Goal: Check status: Check status

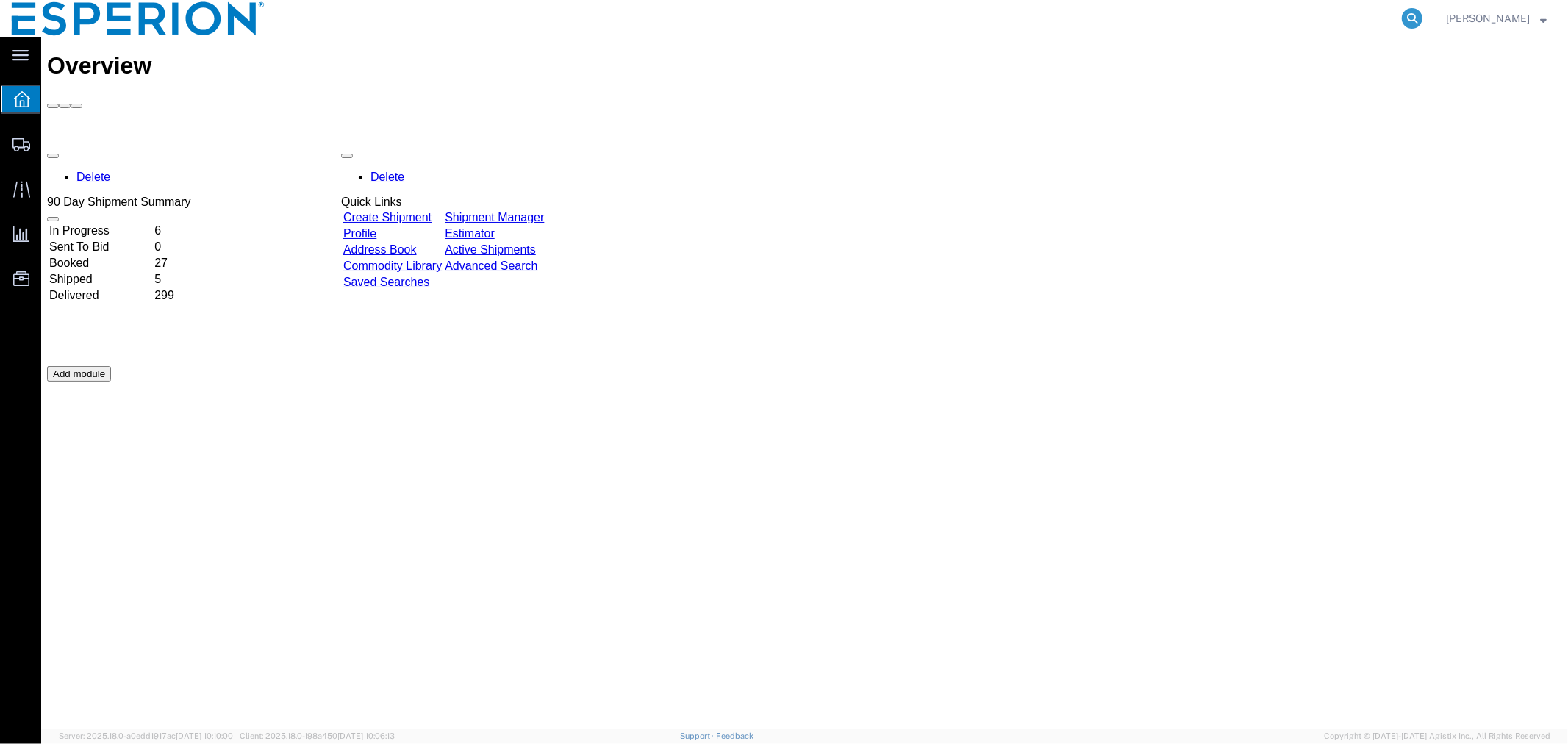
click at [1402, 18] on icon at bounding box center [1412, 18] width 20 height 20
click at [1311, 19] on input "search" at bounding box center [1178, 18] width 447 height 35
paste input "42C0057685"
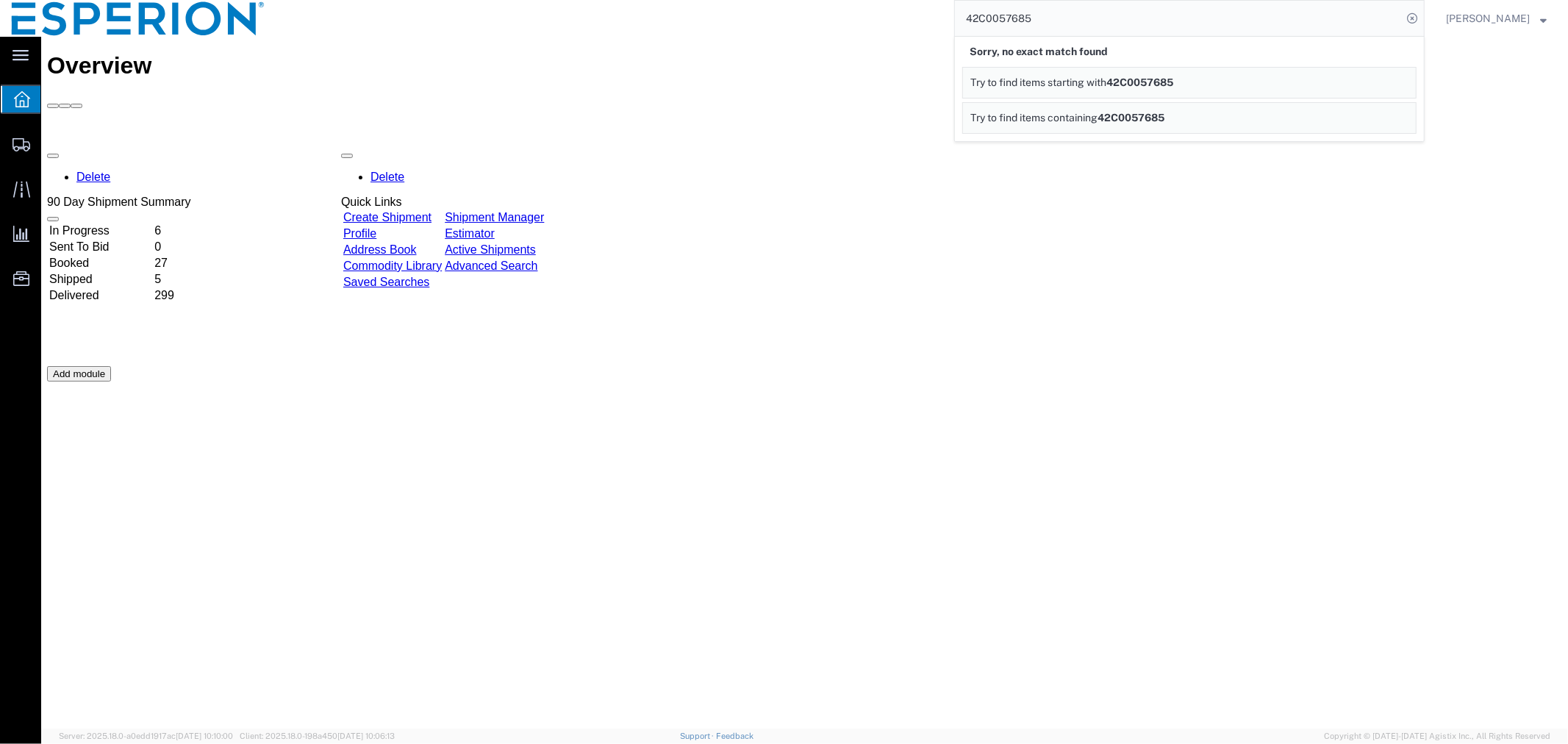
drag, startPoint x: 1116, startPoint y: 64, endPoint x: 853, endPoint y: 51, distance: 263.3
paste input "56564287"
type input "56564287"
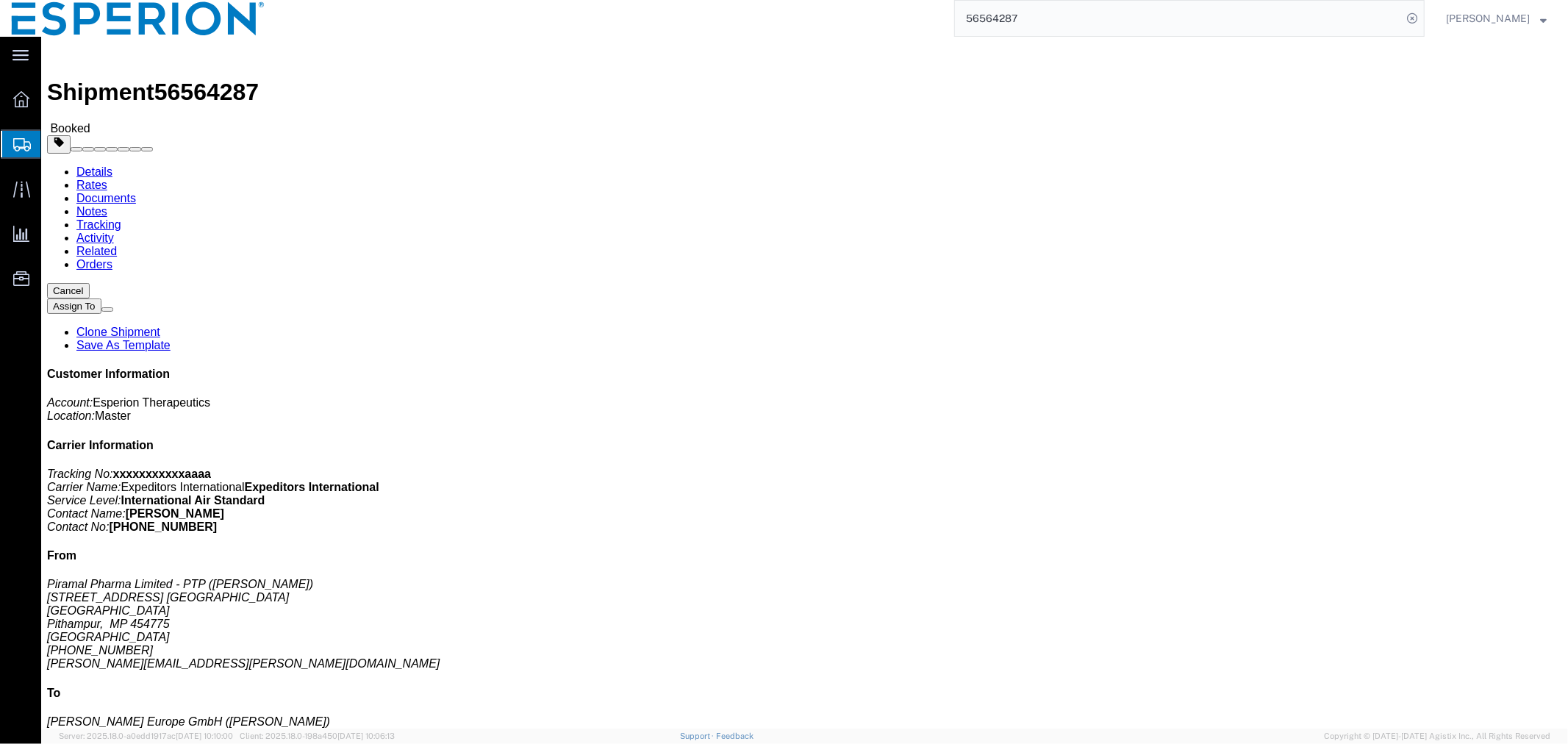
click span "button"
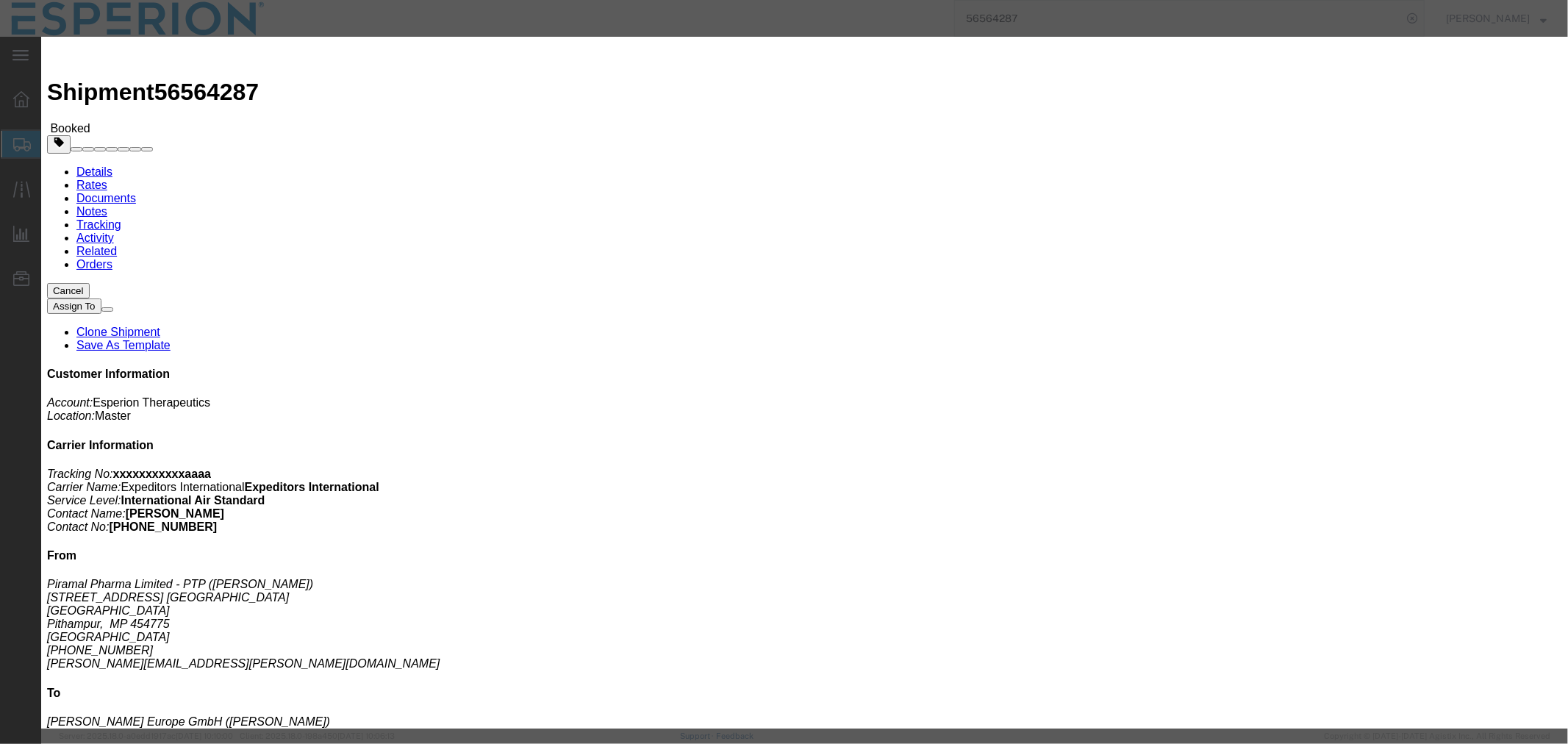
click button "Add another reference"
click select "Select Account Type Activity ID Airline Appointment Number ASN Batch Request # …"
select select "HAWB"
click select "Select Account Type Activity ID Airline Appointment Number ASN Batch Request # …"
click input "text"
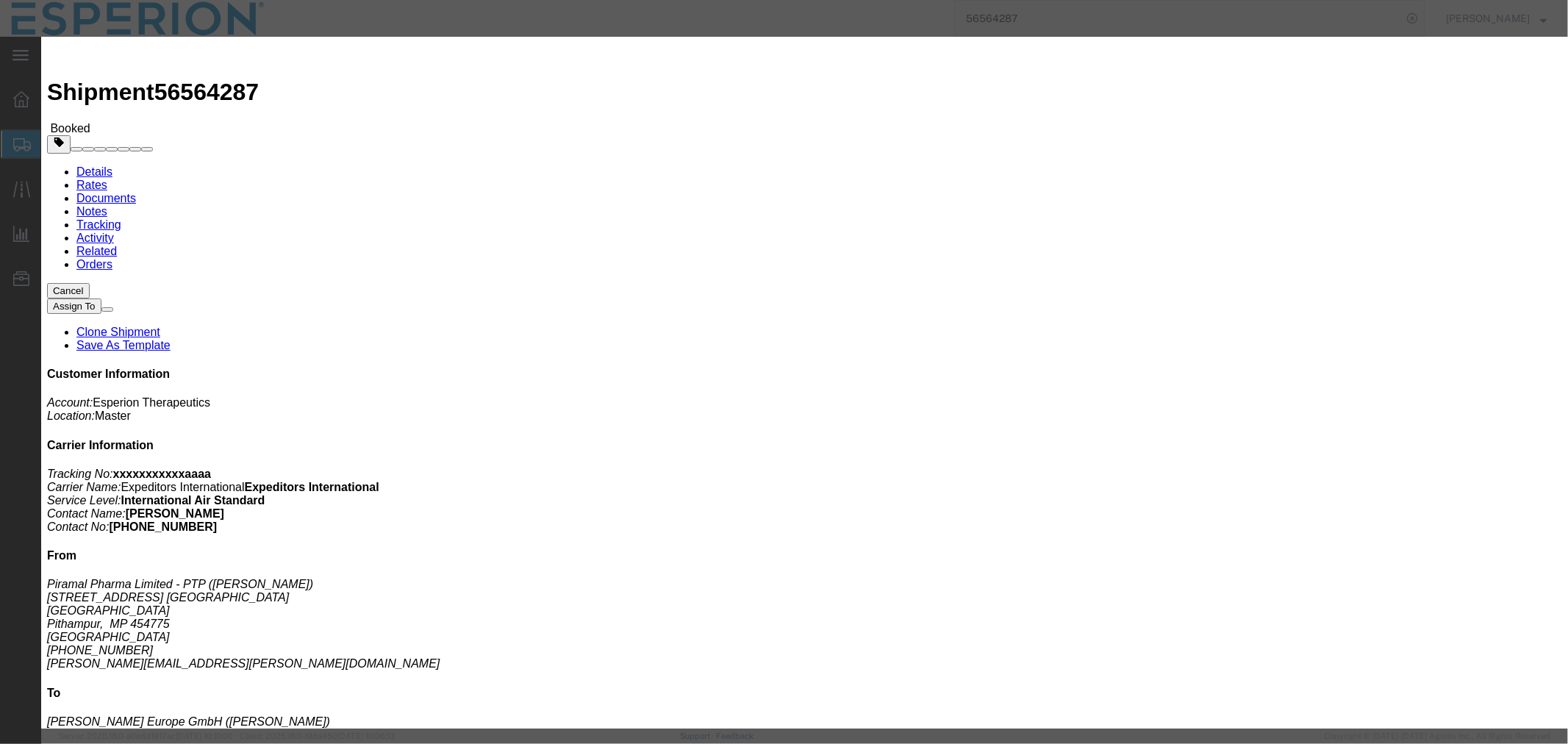
paste input "56564287"
drag, startPoint x: 832, startPoint y: 303, endPoint x: 682, endPoint y: 304, distance: 150.0
click div "Select Account Type Activity ID Airline Appointment Number ASN Batch Request # …"
paste input "42C0057685"
type input "42C0057685"
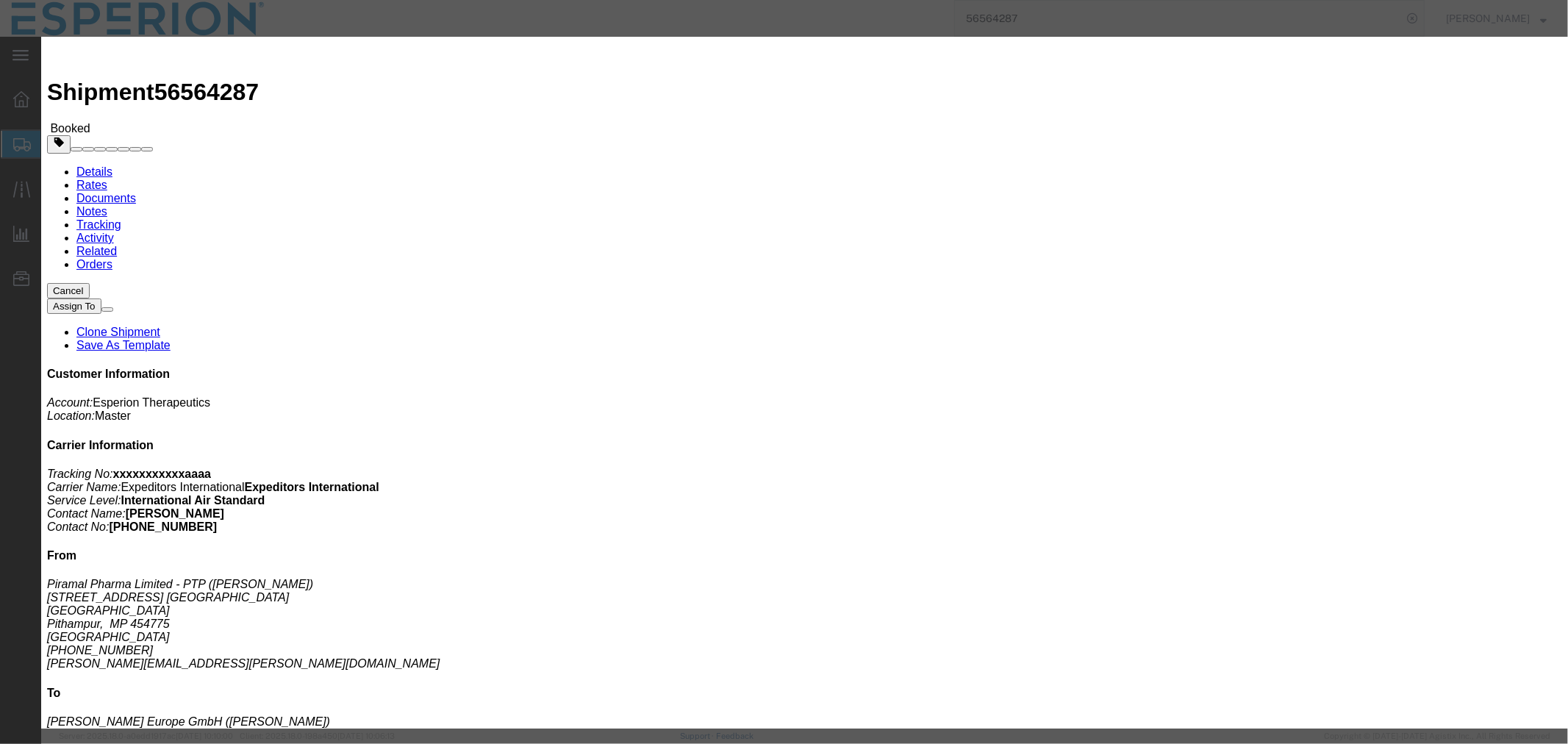
click button "Save"
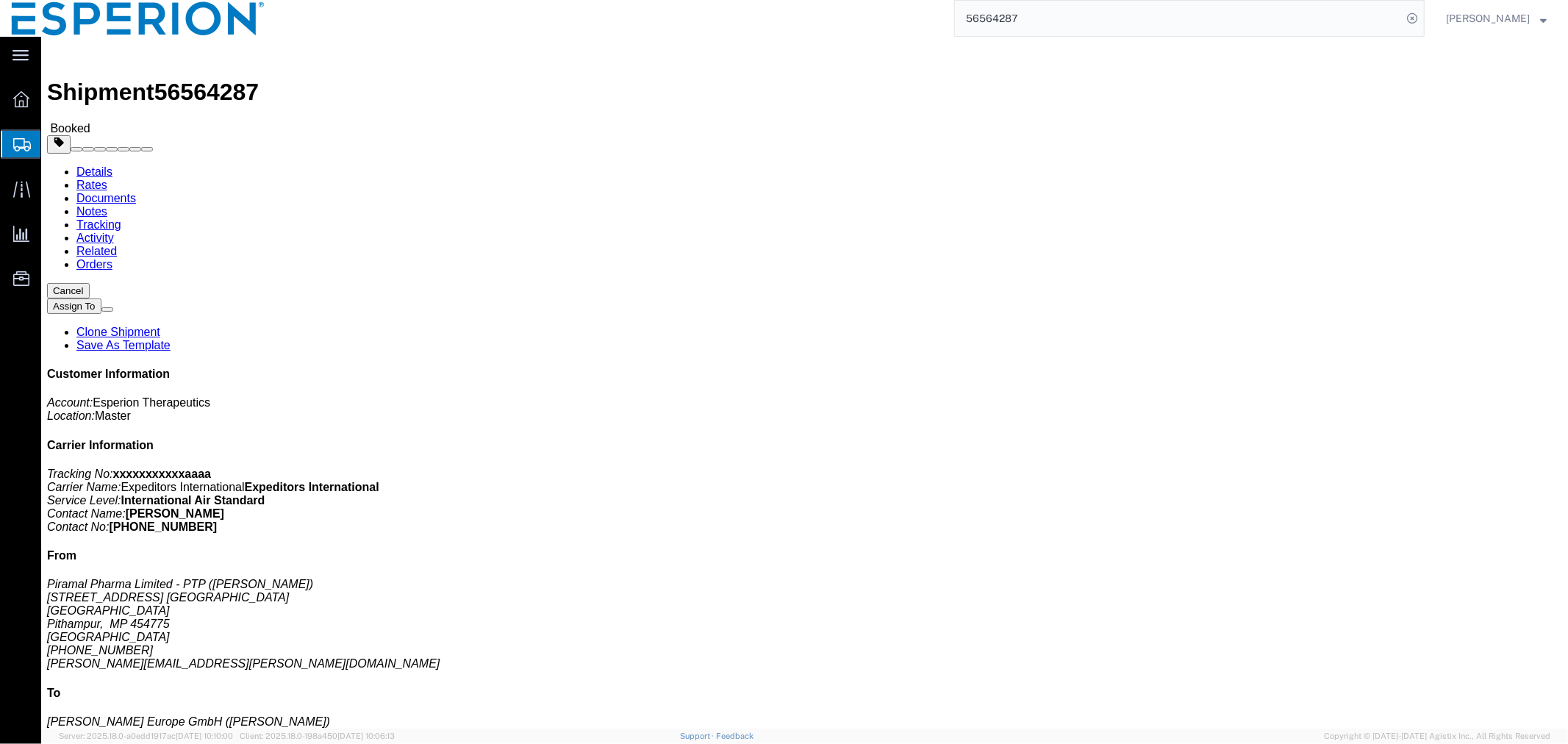
click link "Tracking"
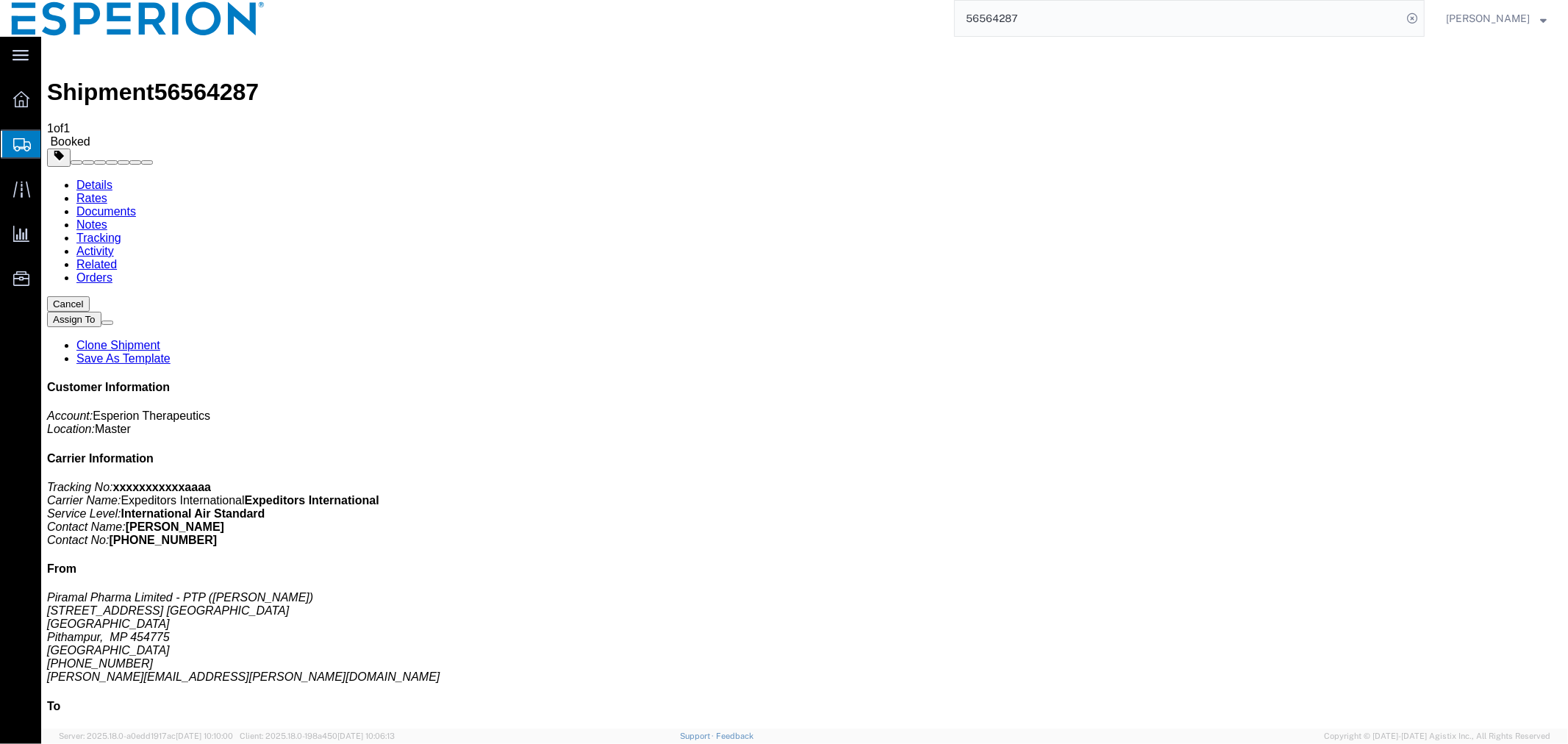
click at [93, 178] on link "Details" at bounding box center [94, 184] width 36 height 13
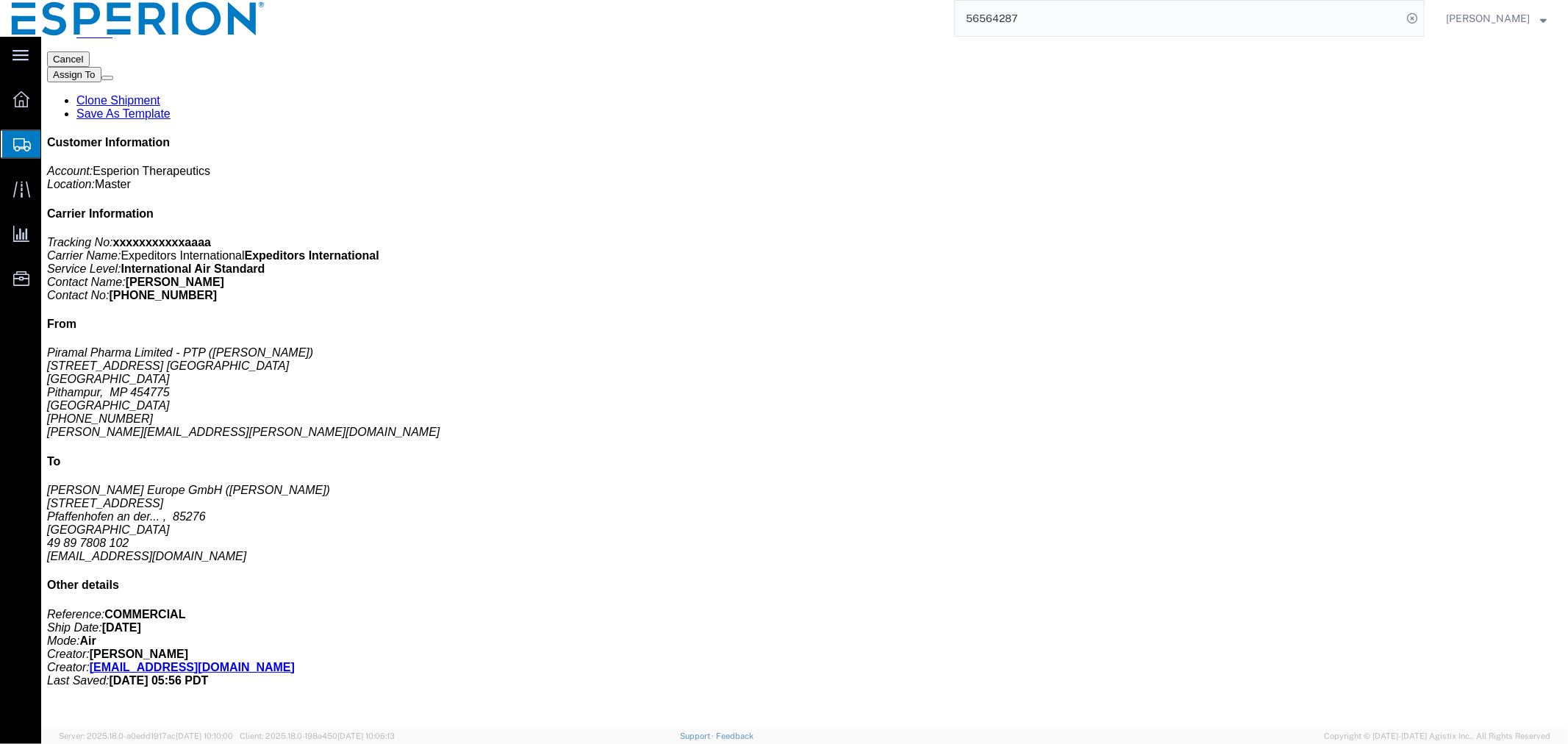
scroll to position [572, 0]
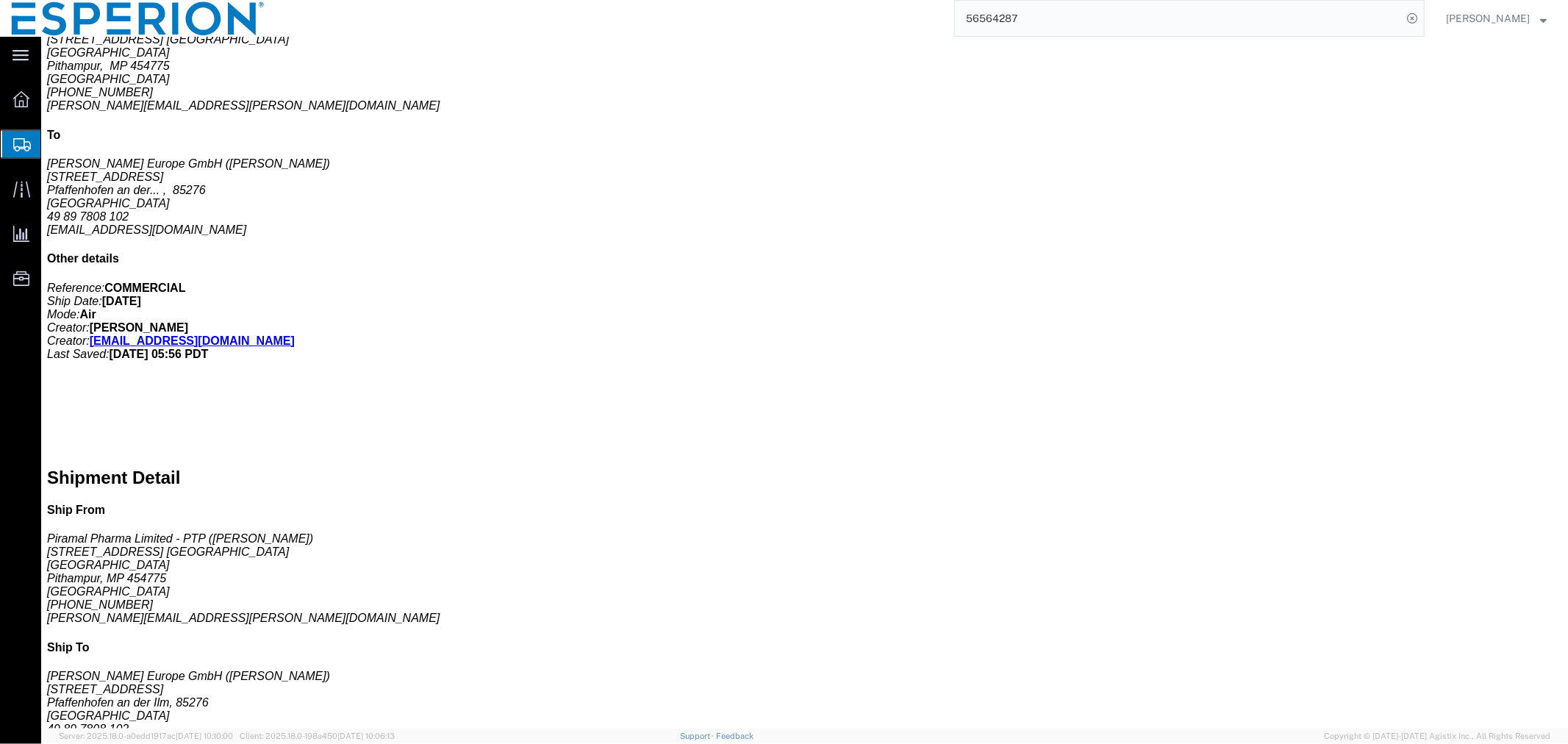
click div "2 Pallet(s) Oversized (Not Stackable) Total weight: 385.20 KGS Dimensions: L 12…"
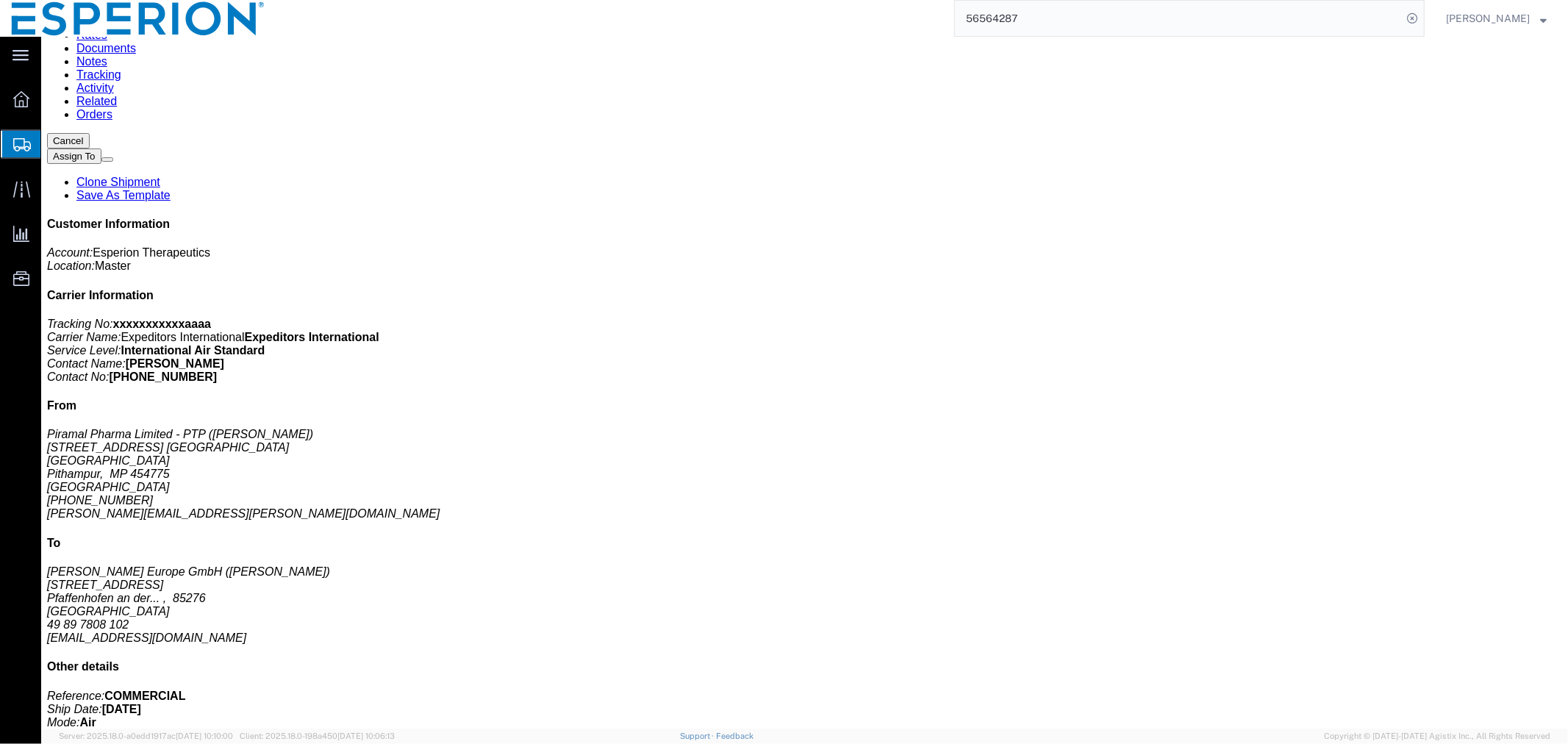
click link "Documents"
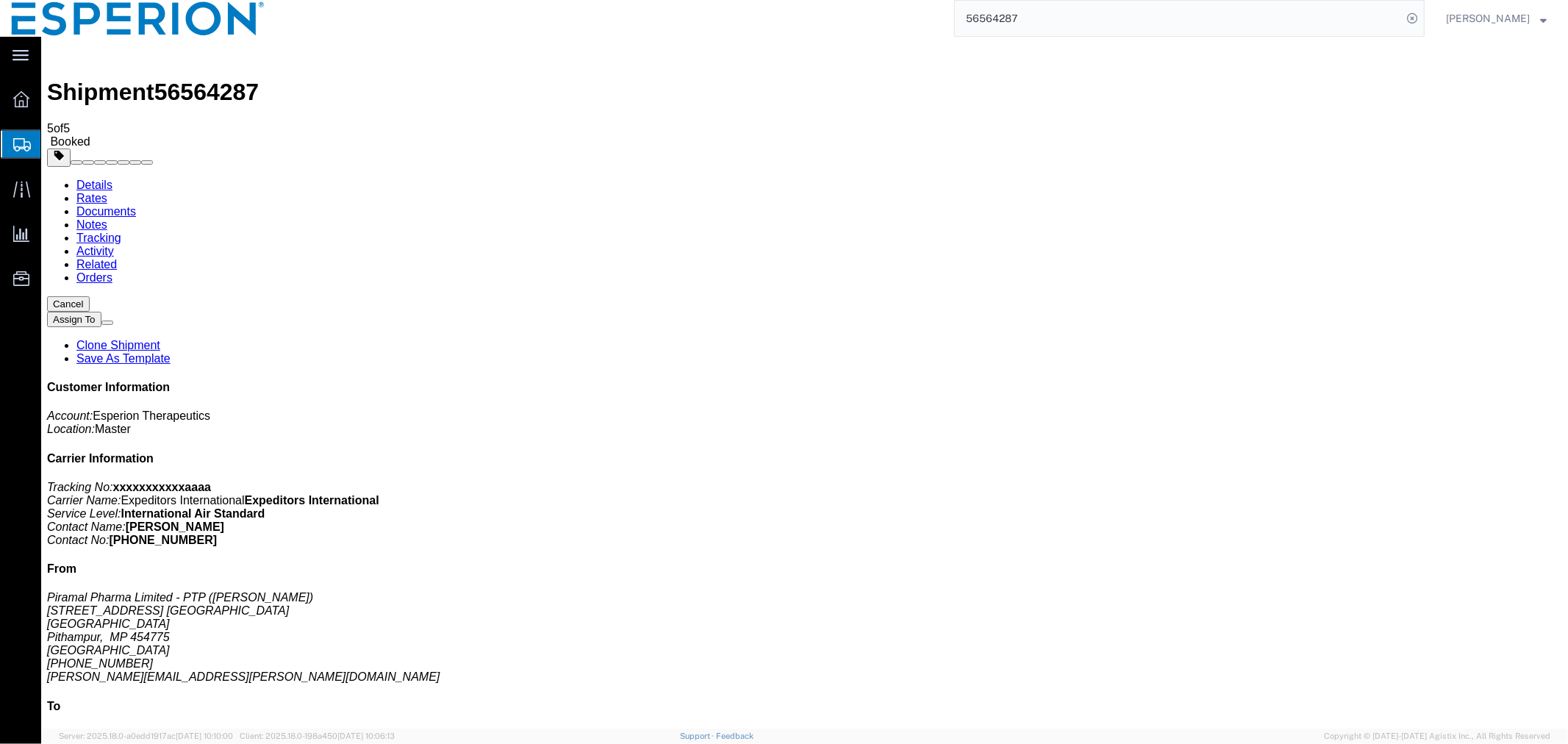
checkbox input "true"
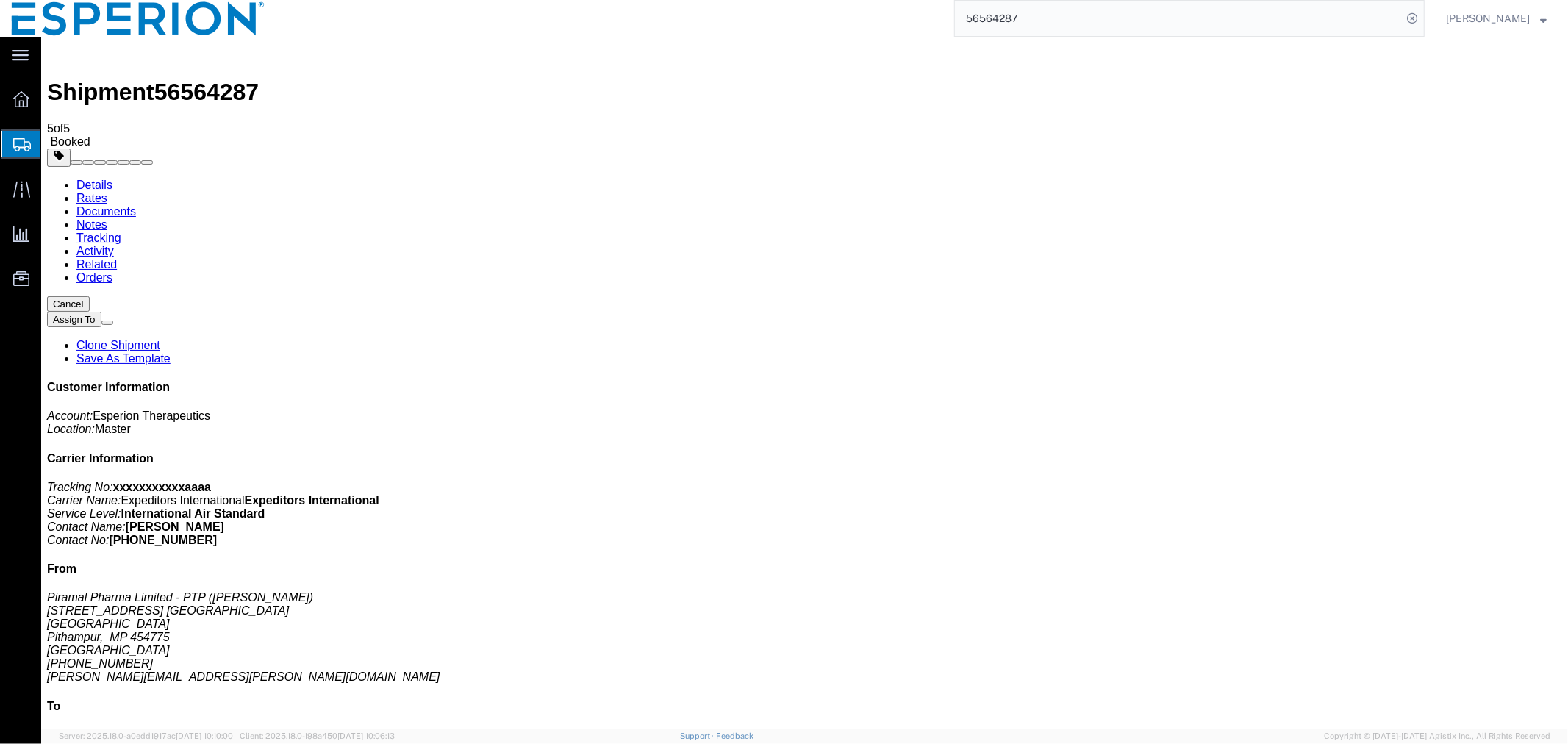
click at [121, 230] on link "Tracking" at bounding box center [98, 237] width 45 height 13
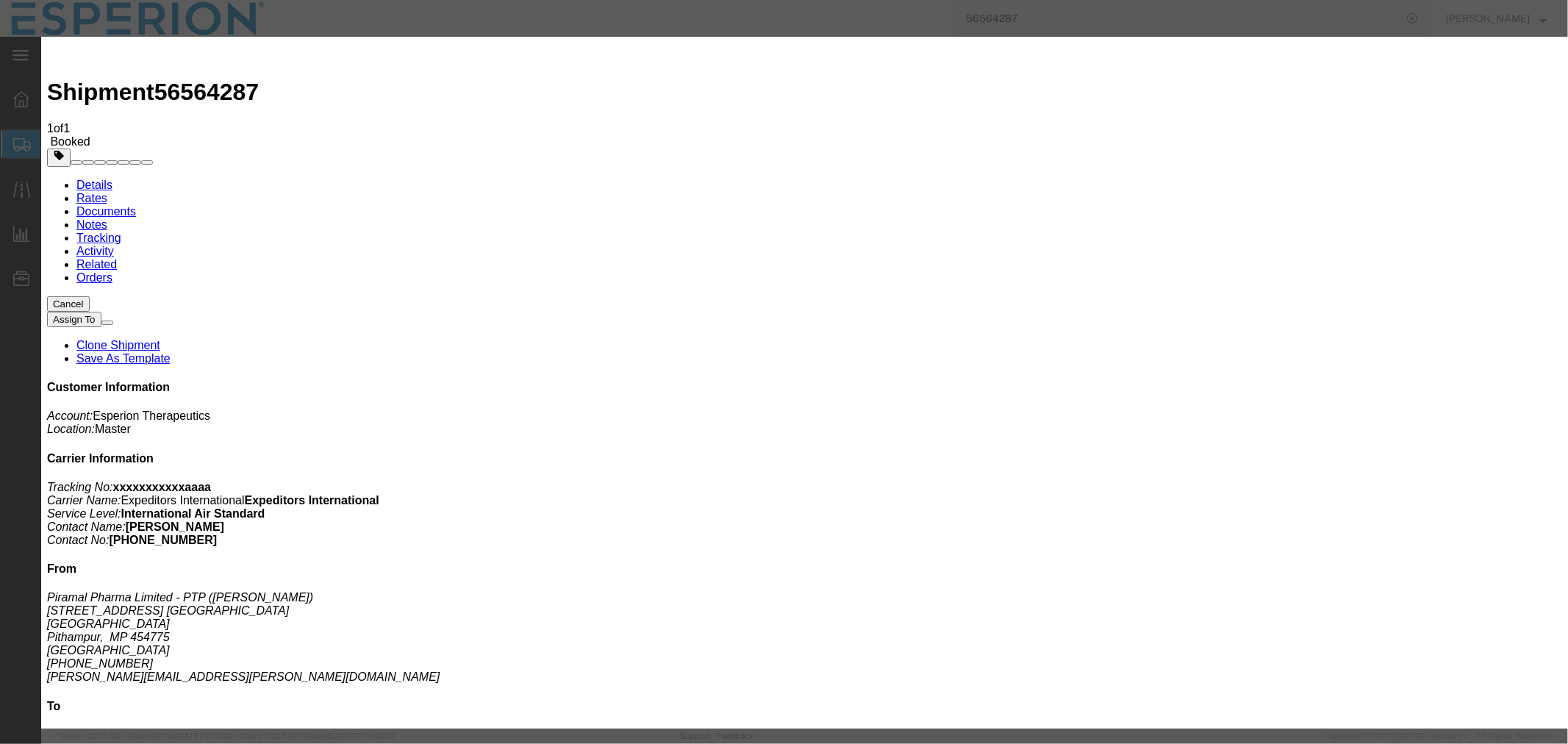
type input "[DATE]"
type input "9:00 AM"
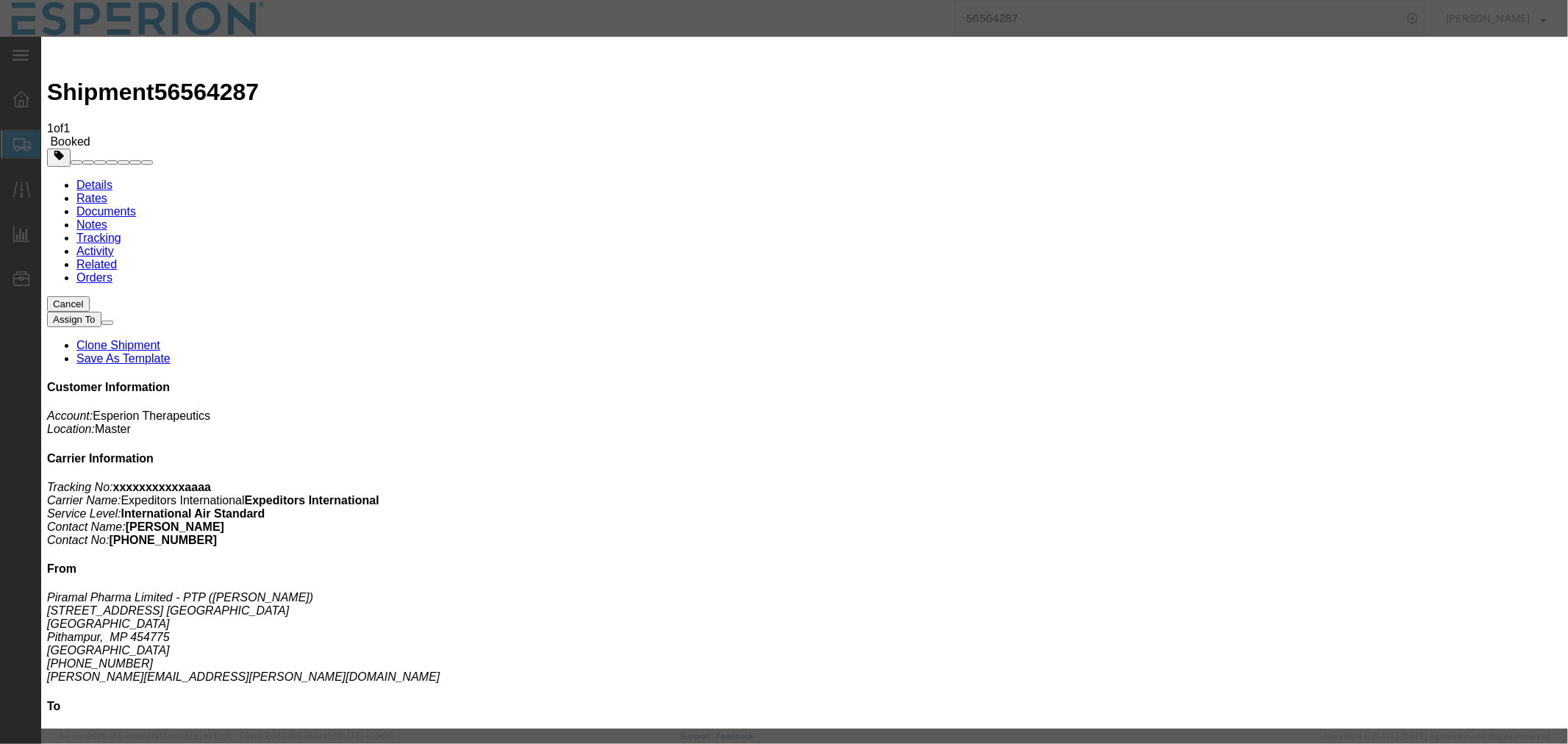
type input "[DATE]"
select select "PICKEDUP"
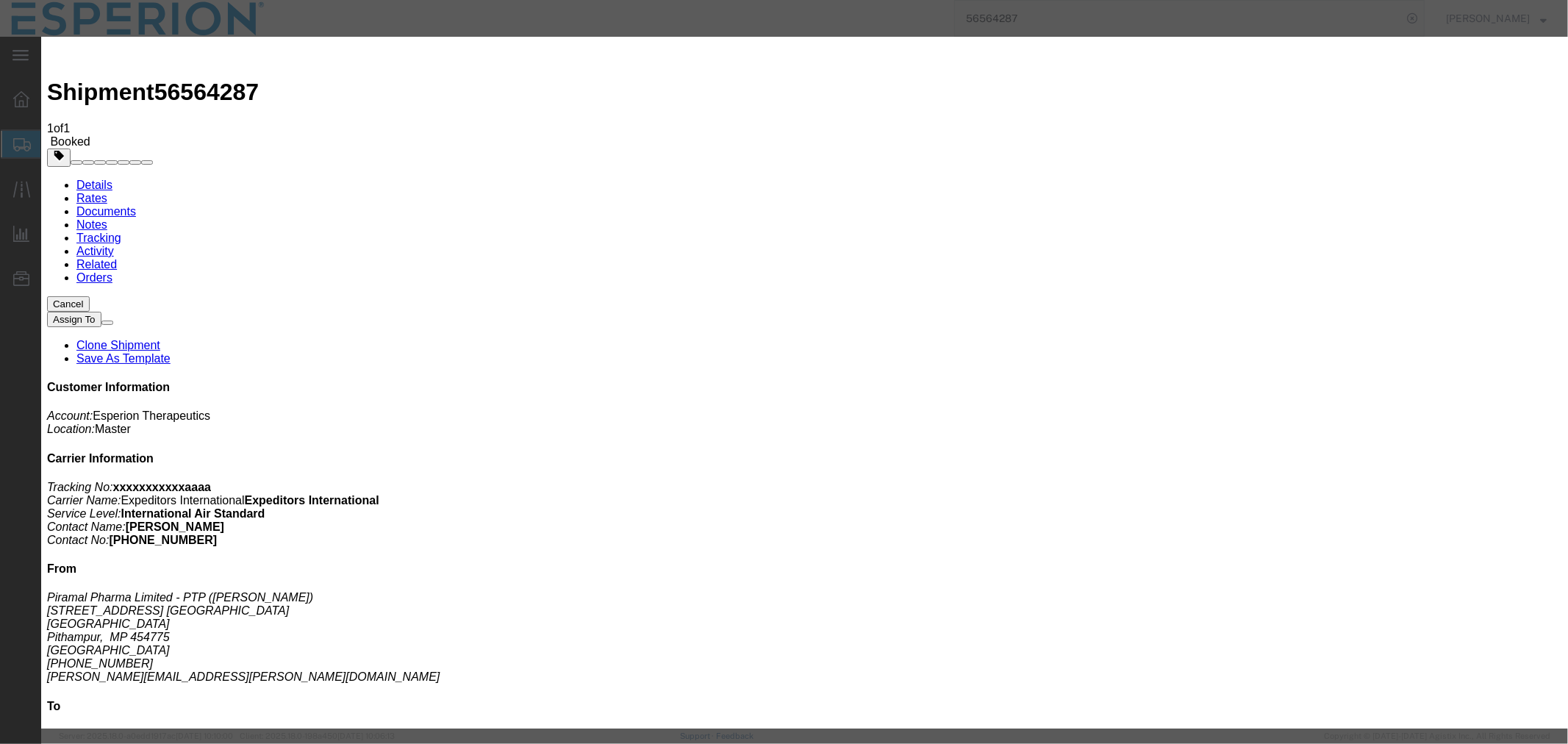
type input "[DATE]"
select select "{"pickupDeliveryInfoId": "122418920","pickupOrDelivery": "P","stopNum": "1","lo…"
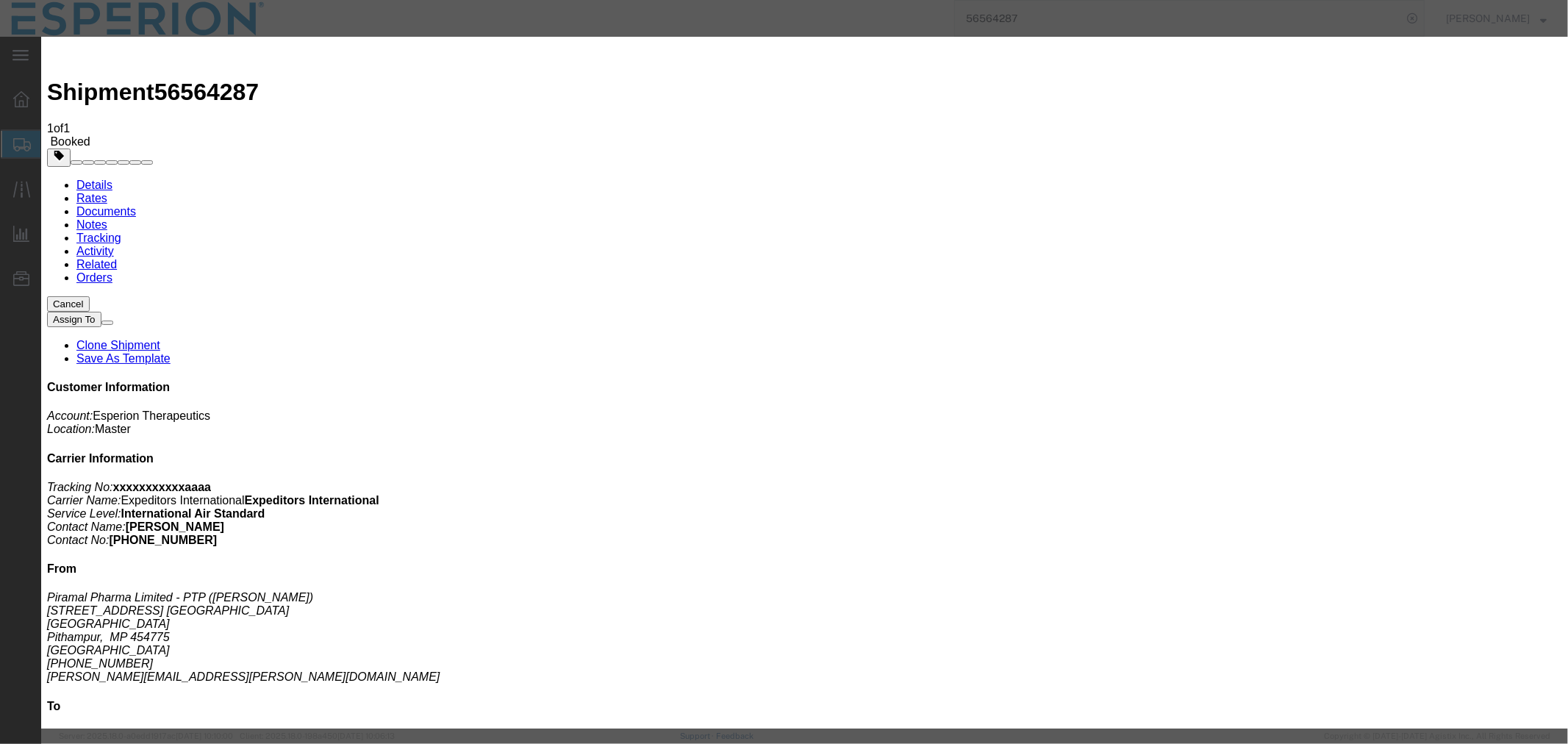
select select "IN"
select select
type input "[GEOGRAPHIC_DATA]"
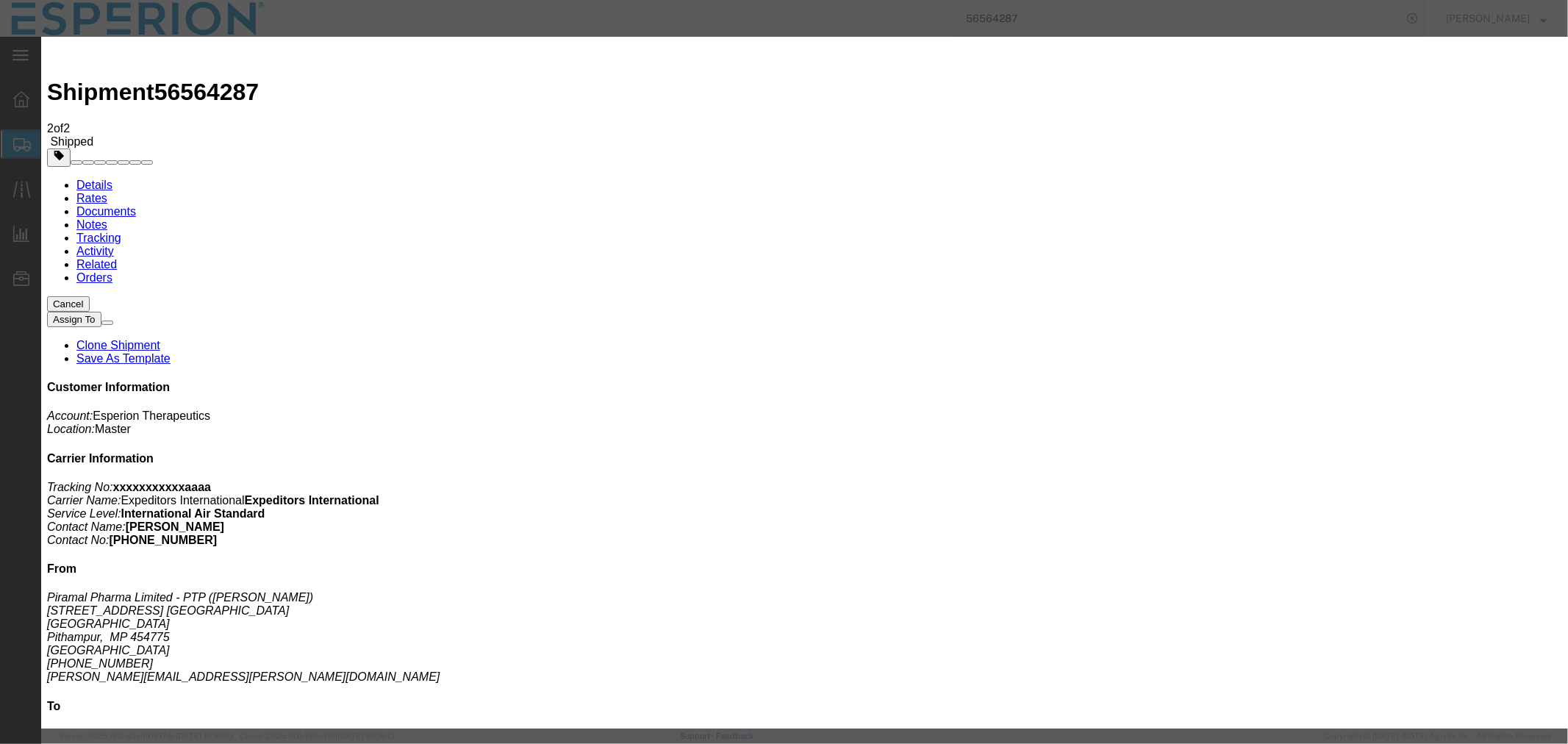
type input "[DATE]"
type input "9:00 AM"
type input "[DATE]"
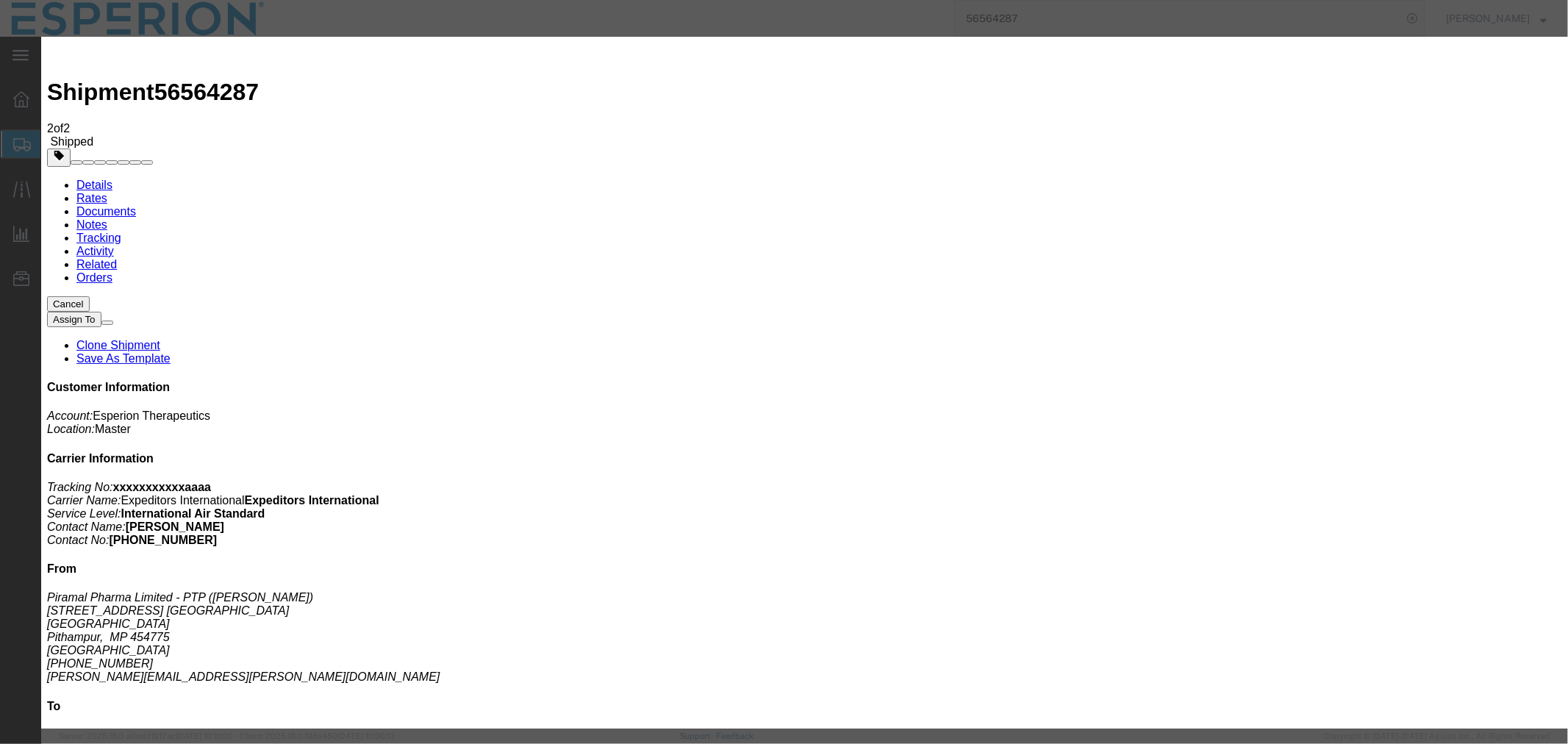
type input "1:30 AM"
select select "INTRANST"
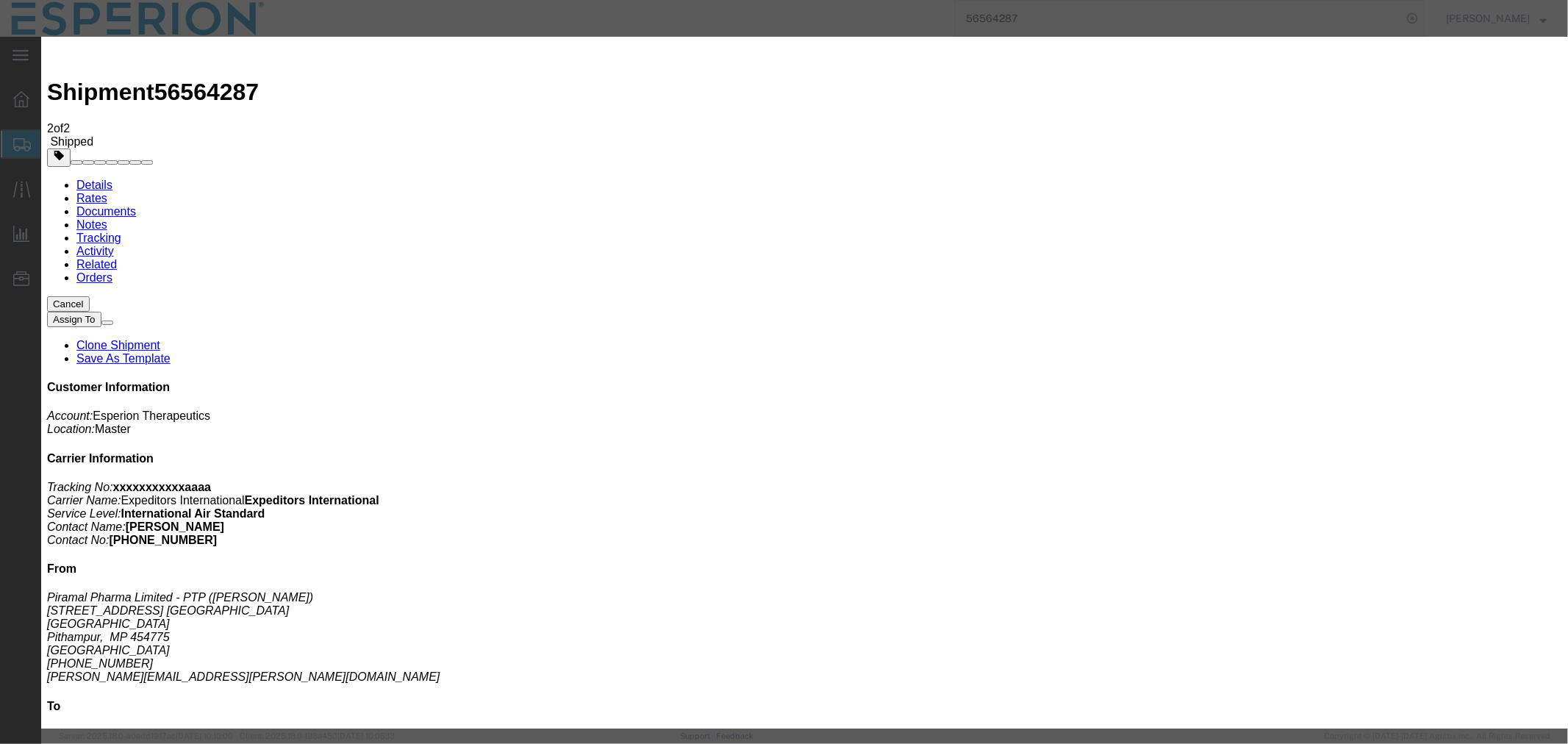
type input "[DATE]"
type input "6:15 AM"
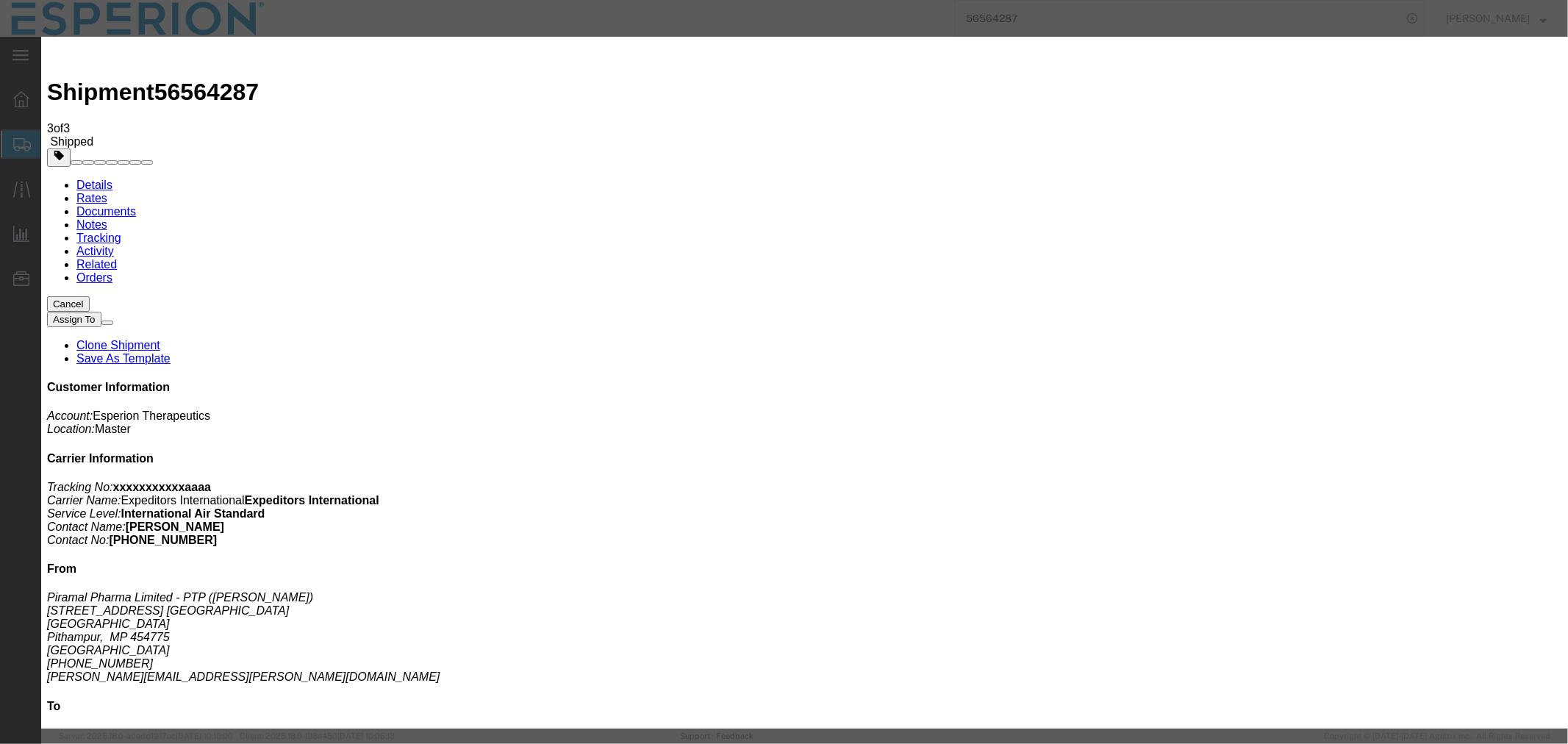
select select "IN"
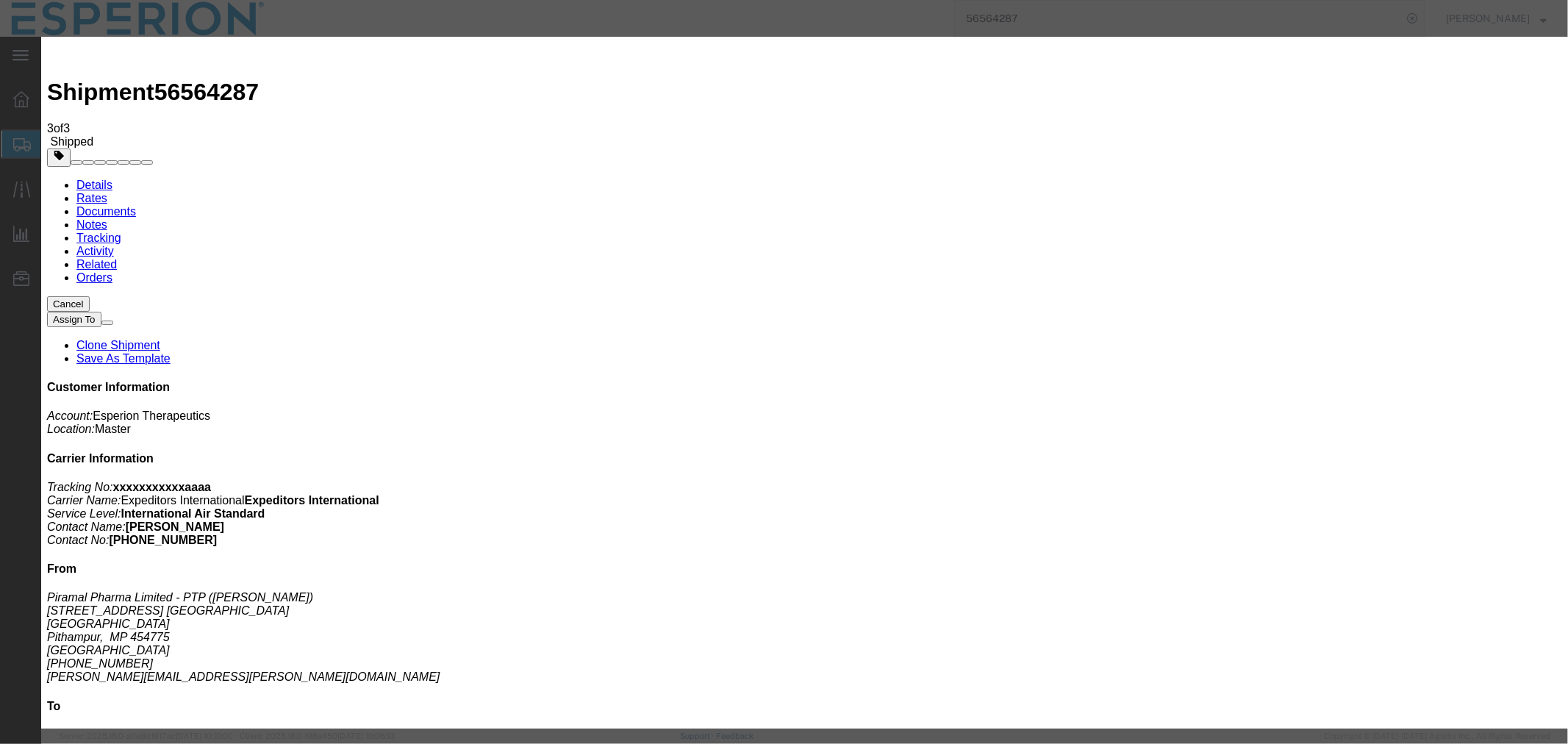
type input "BOM"
type input "[DATE]"
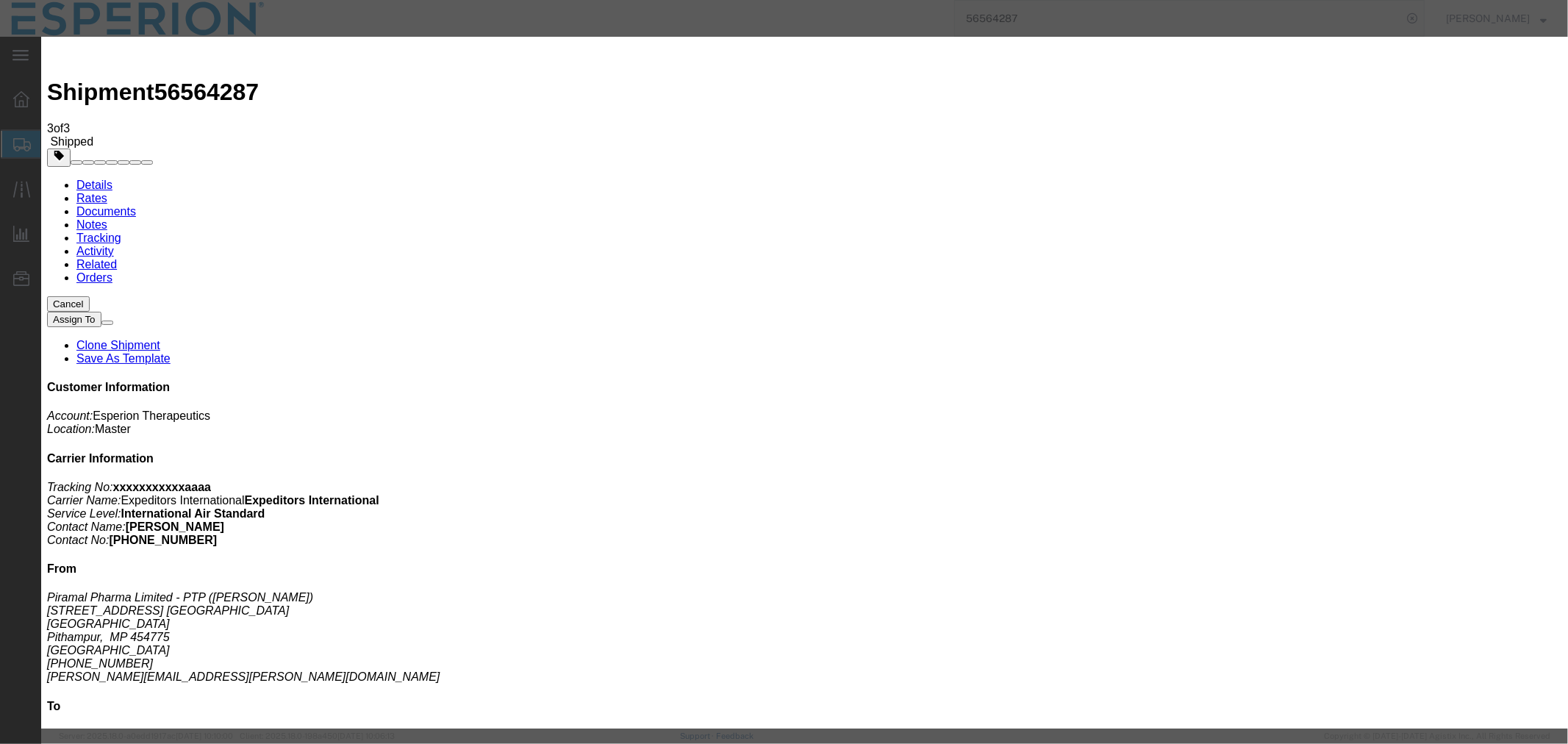
type input "[DATE]"
type input "9:00 AM"
type input "[DATE]"
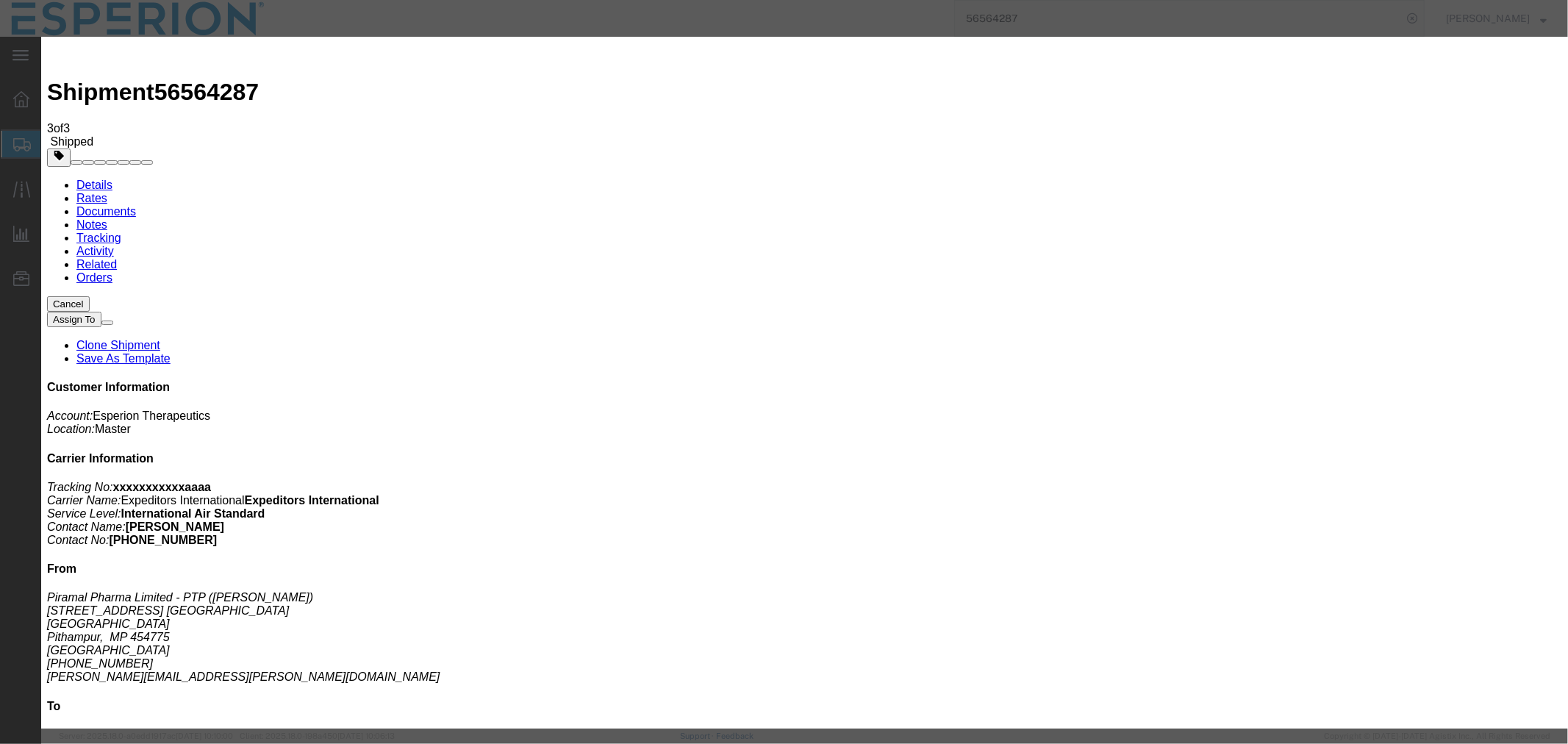
select select "DELIVRED"
type input "[PERSON_NAME]"
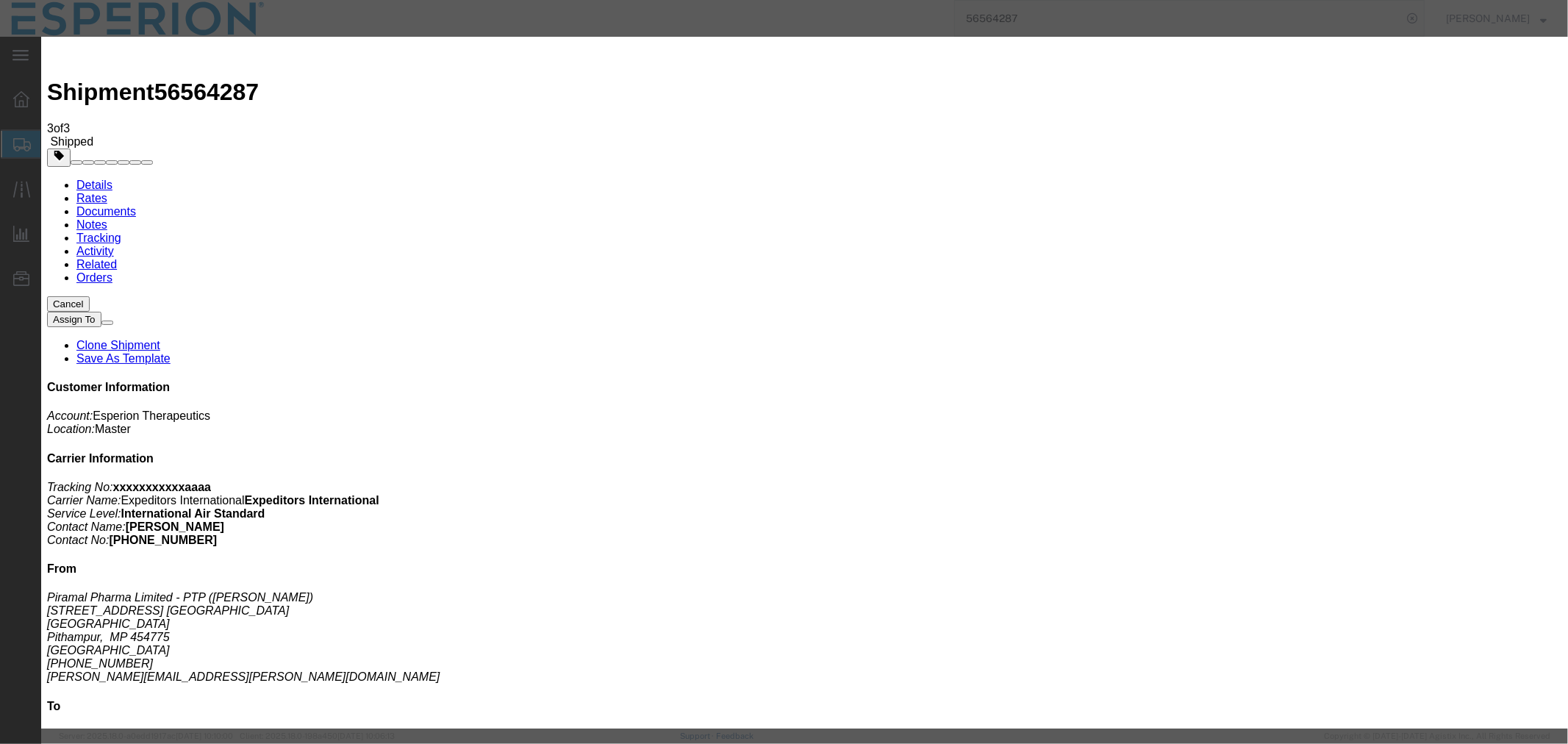
type input "[DATE]"
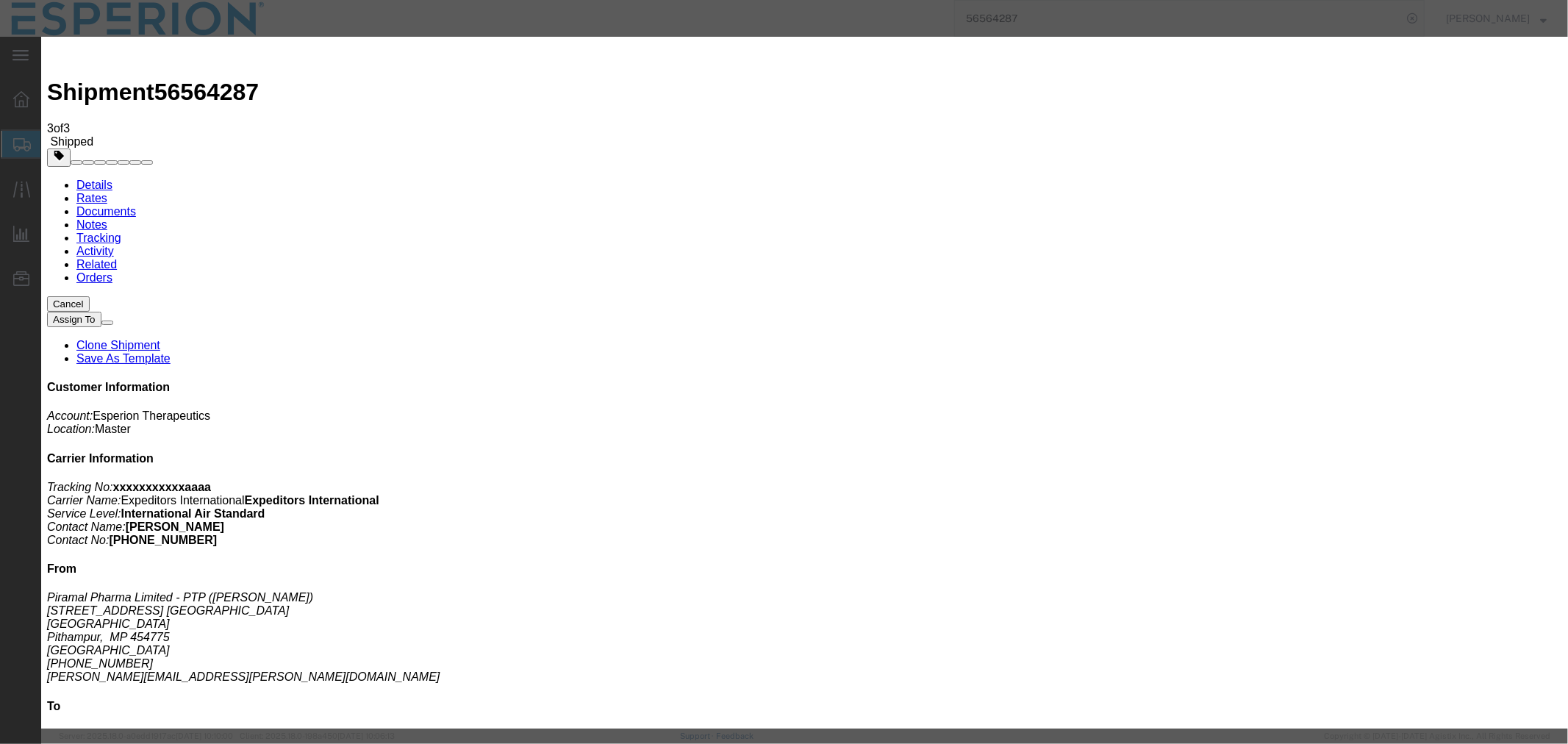
select select "{"pickupDeliveryInfoId": "122418919","pickupOrDelivery": "D","stopNum": "100","…"
select select "DE"
type input "Pfaffenhofen an der Ilm"
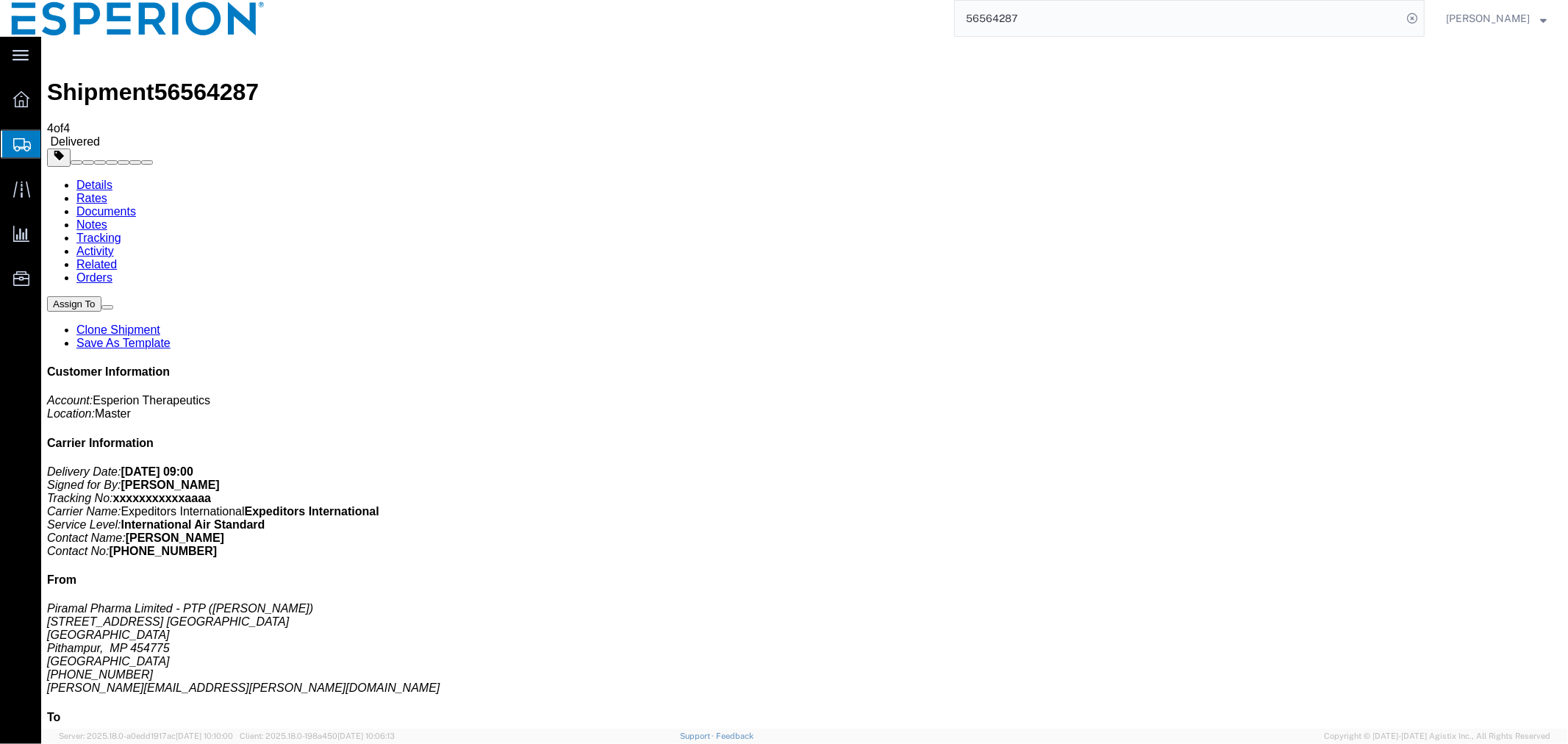
click at [136, 205] on link "Documents" at bounding box center [106, 211] width 60 height 13
